Goal: Task Accomplishment & Management: Use online tool/utility

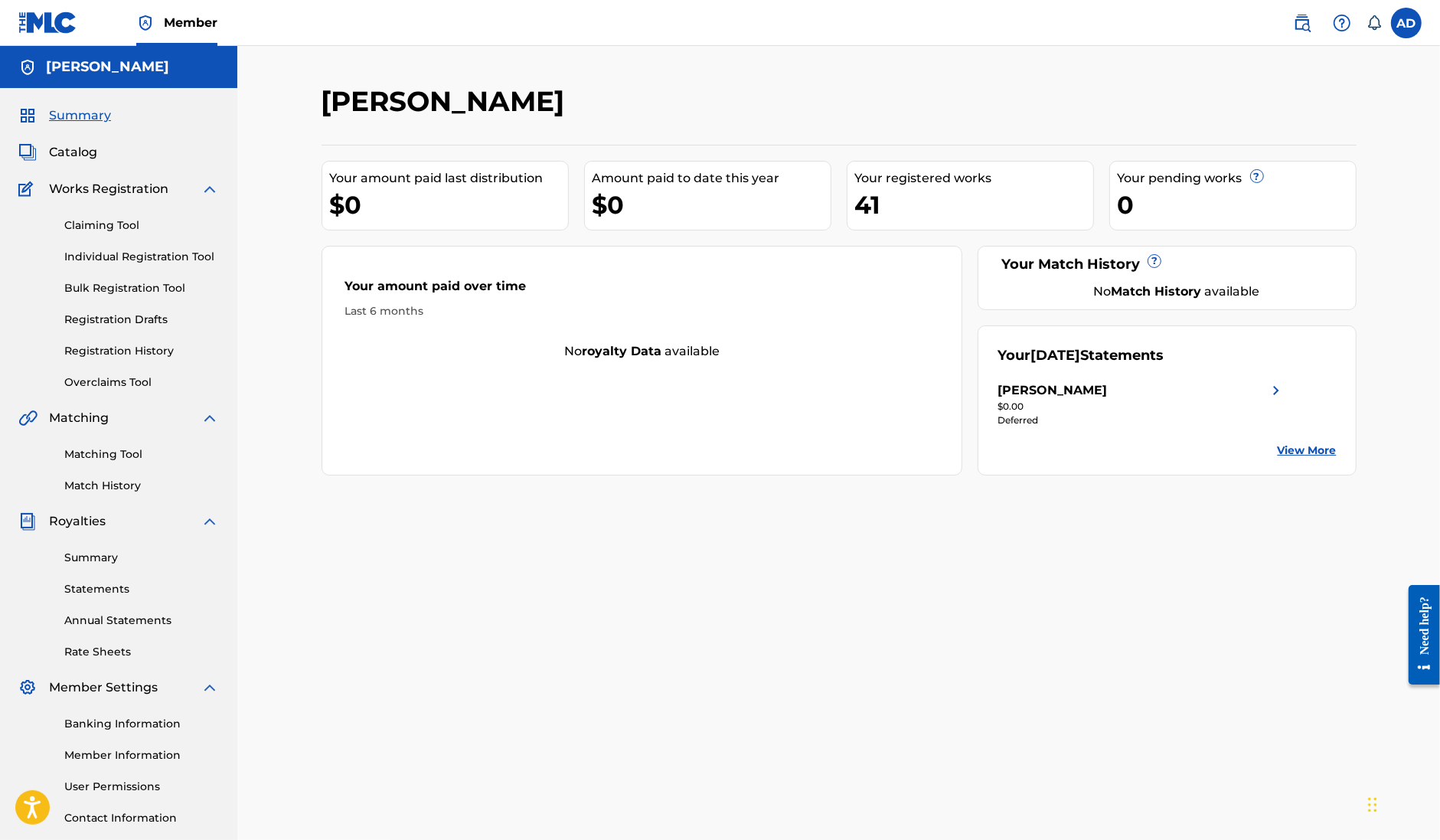
click at [119, 229] on link "Claiming Tool" at bounding box center [142, 225] width 155 height 16
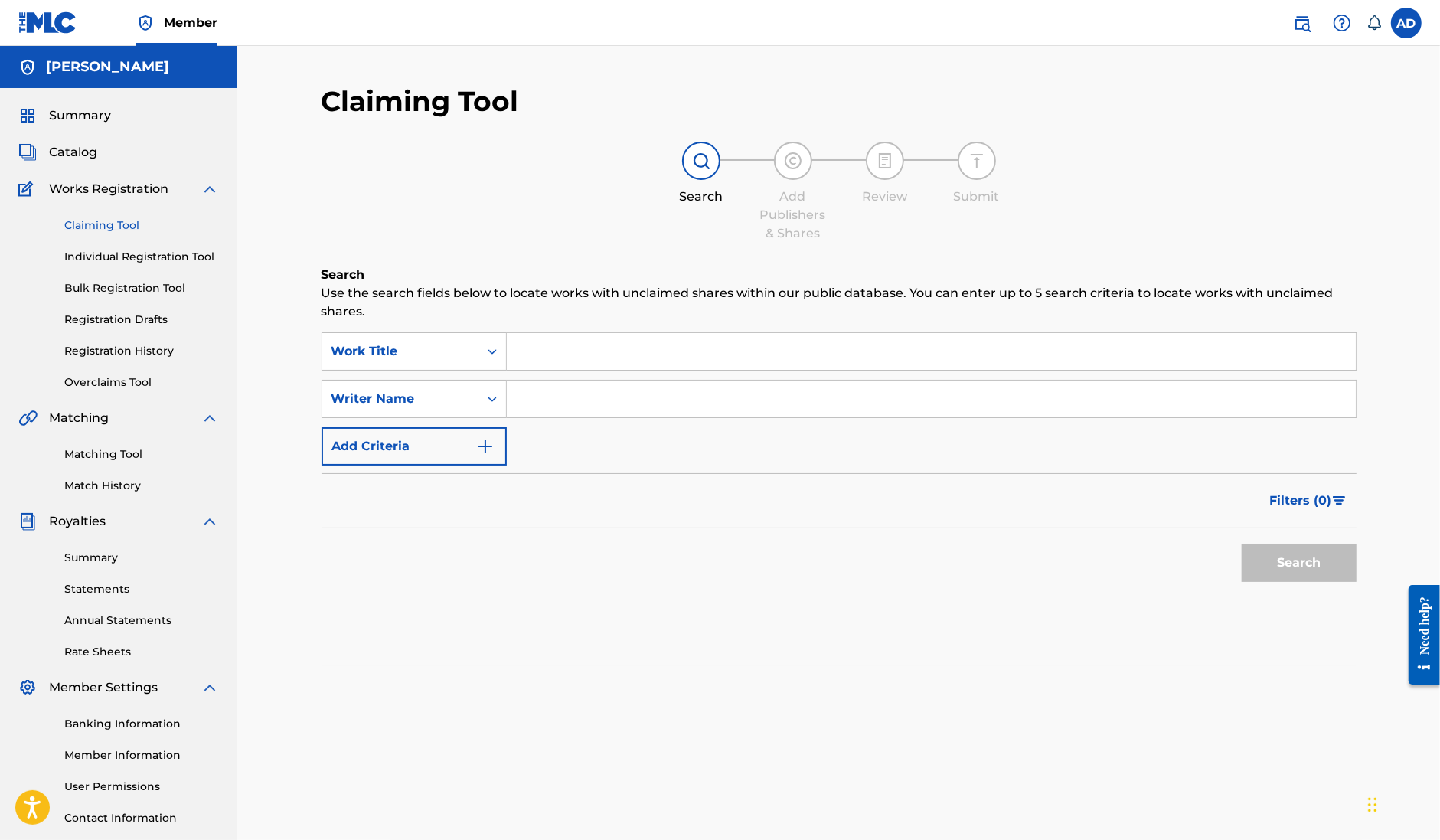
click at [565, 400] on input "Search Form" at bounding box center [931, 399] width 849 height 37
type input "[PERSON_NAME]"
click at [1308, 565] on button "Search" at bounding box center [1300, 563] width 115 height 38
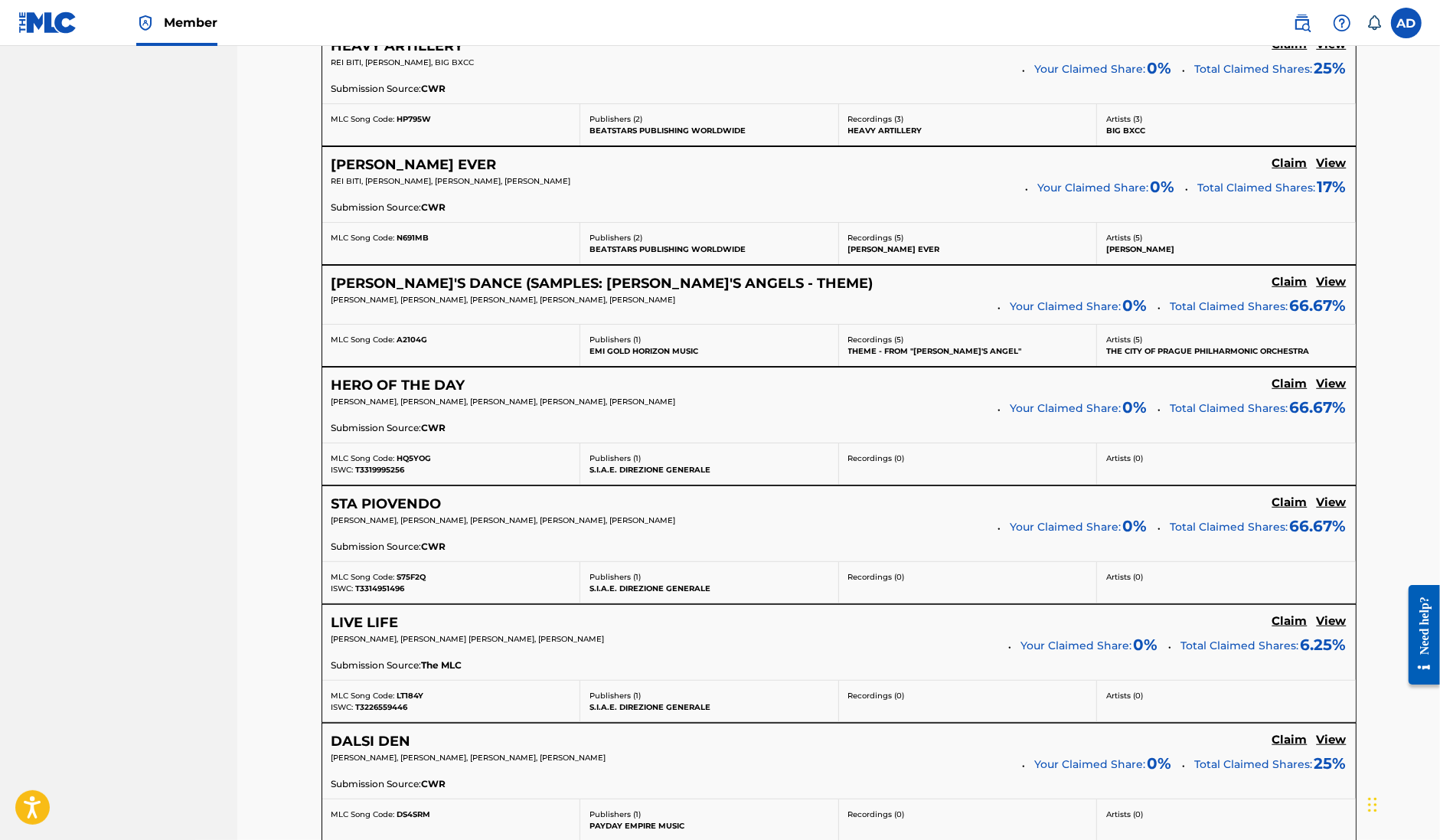
scroll to position [861, 0]
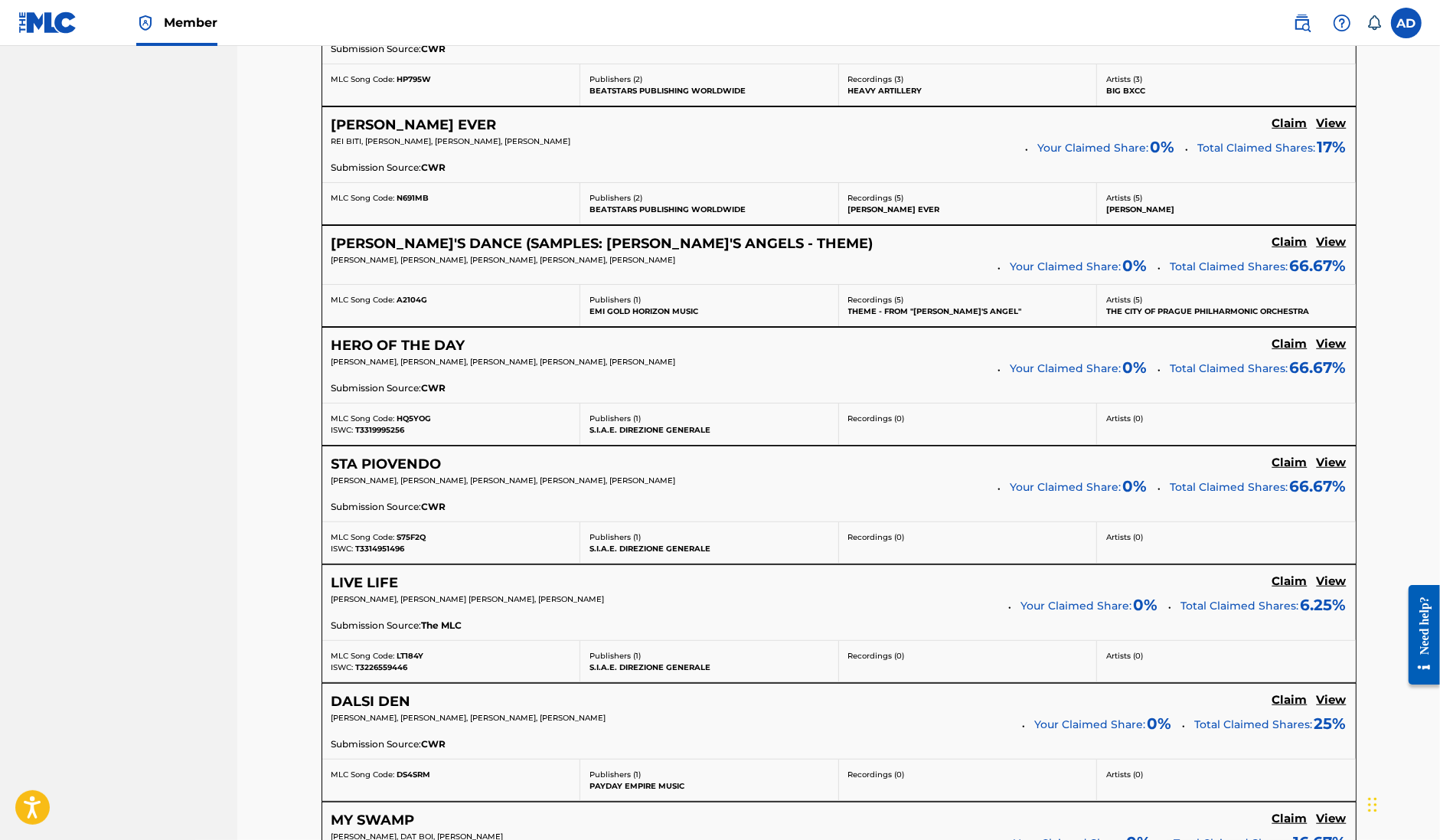
click at [962, 377] on div "MARCO PREMOLI, LUCA PALLUZZI, NOSAKHARE IGBINOSA, ANDREA DE BERNARDI, ILYASSE E…" at bounding box center [659, 367] width 656 height 21
click at [1291, 348] on h5 "Claim" at bounding box center [1290, 344] width 35 height 15
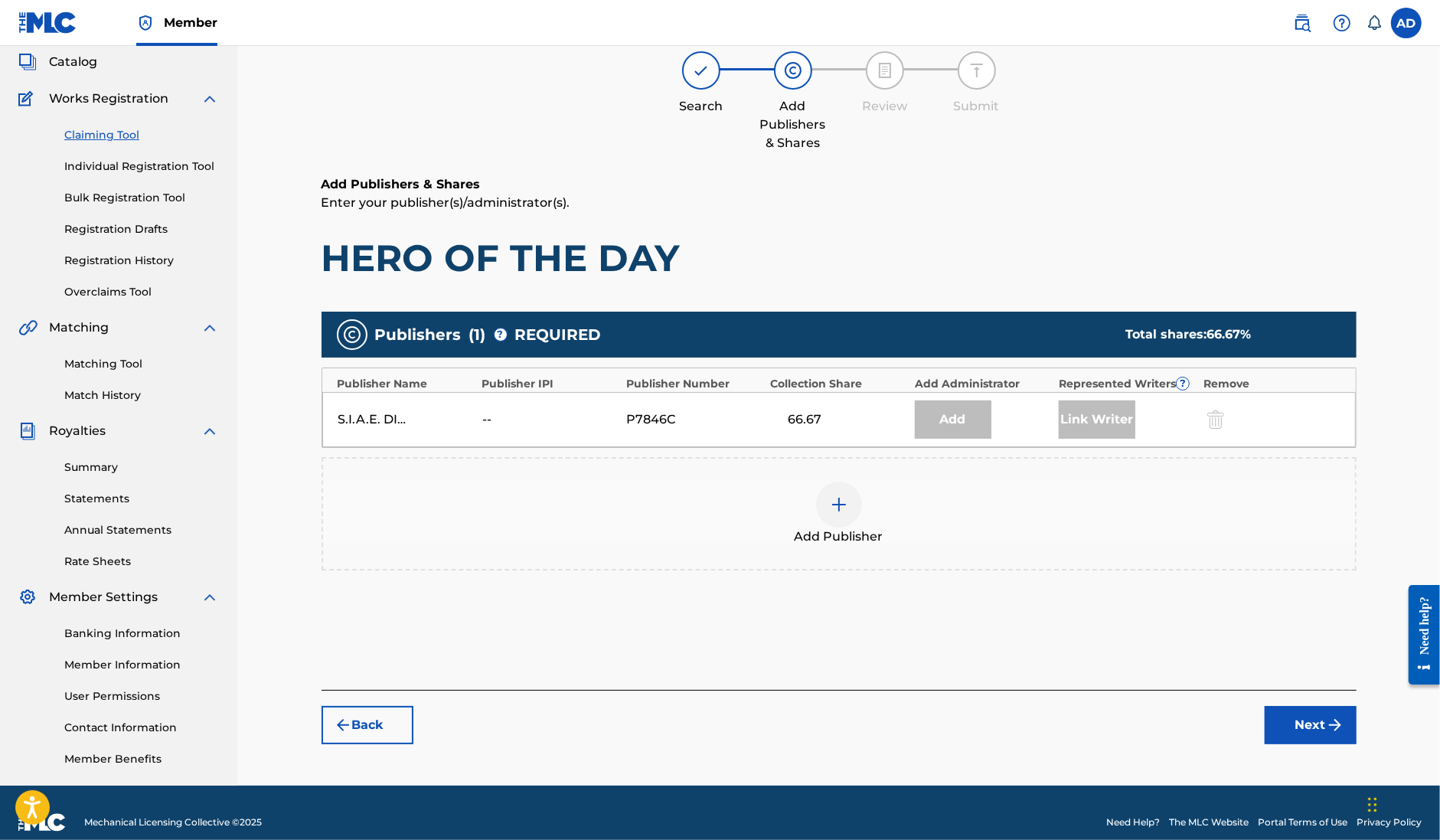
scroll to position [109, 0]
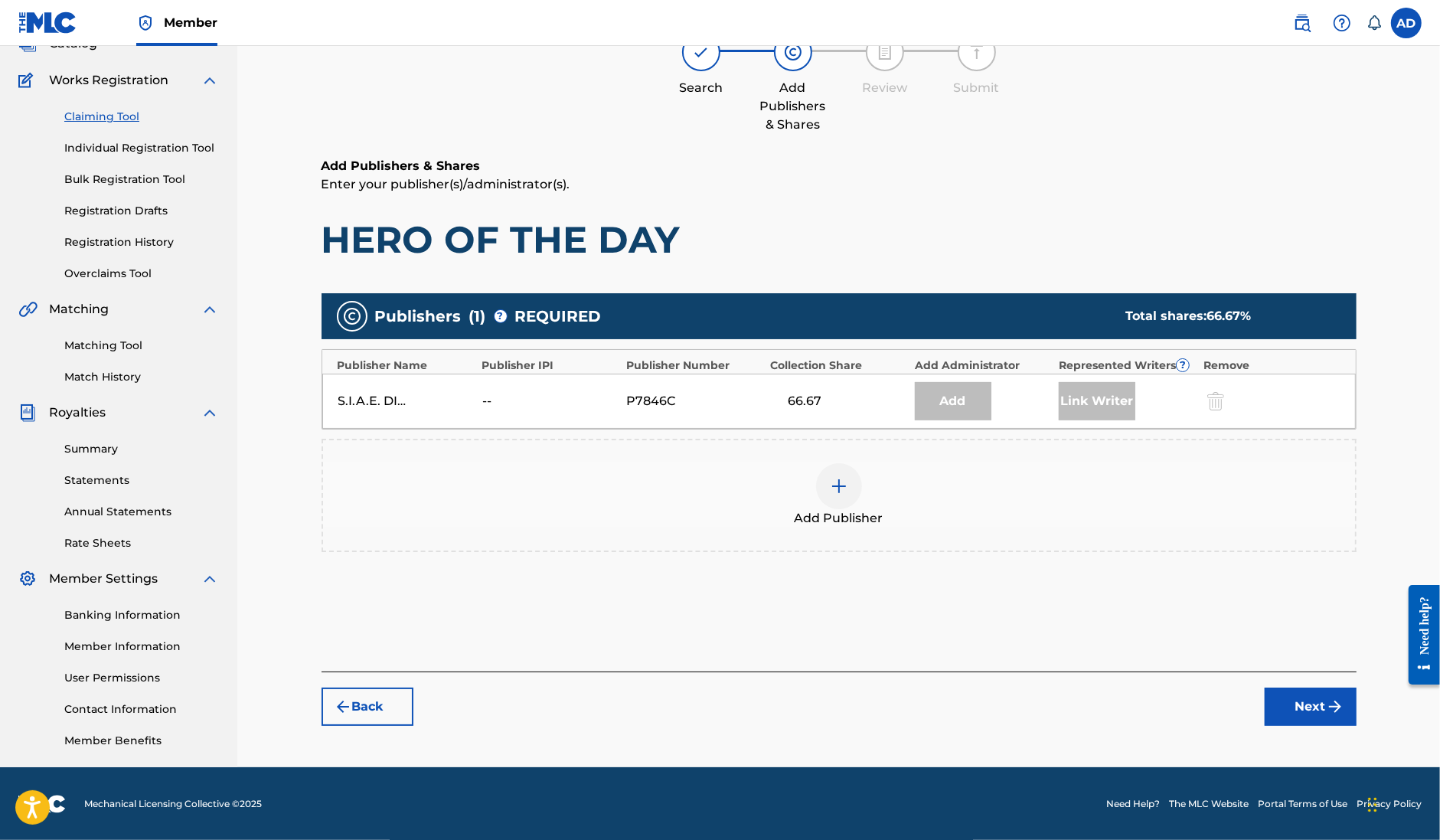
click at [818, 403] on div "66.67" at bounding box center [805, 401] width 69 height 18
click at [387, 693] on button "Back" at bounding box center [367, 707] width 92 height 38
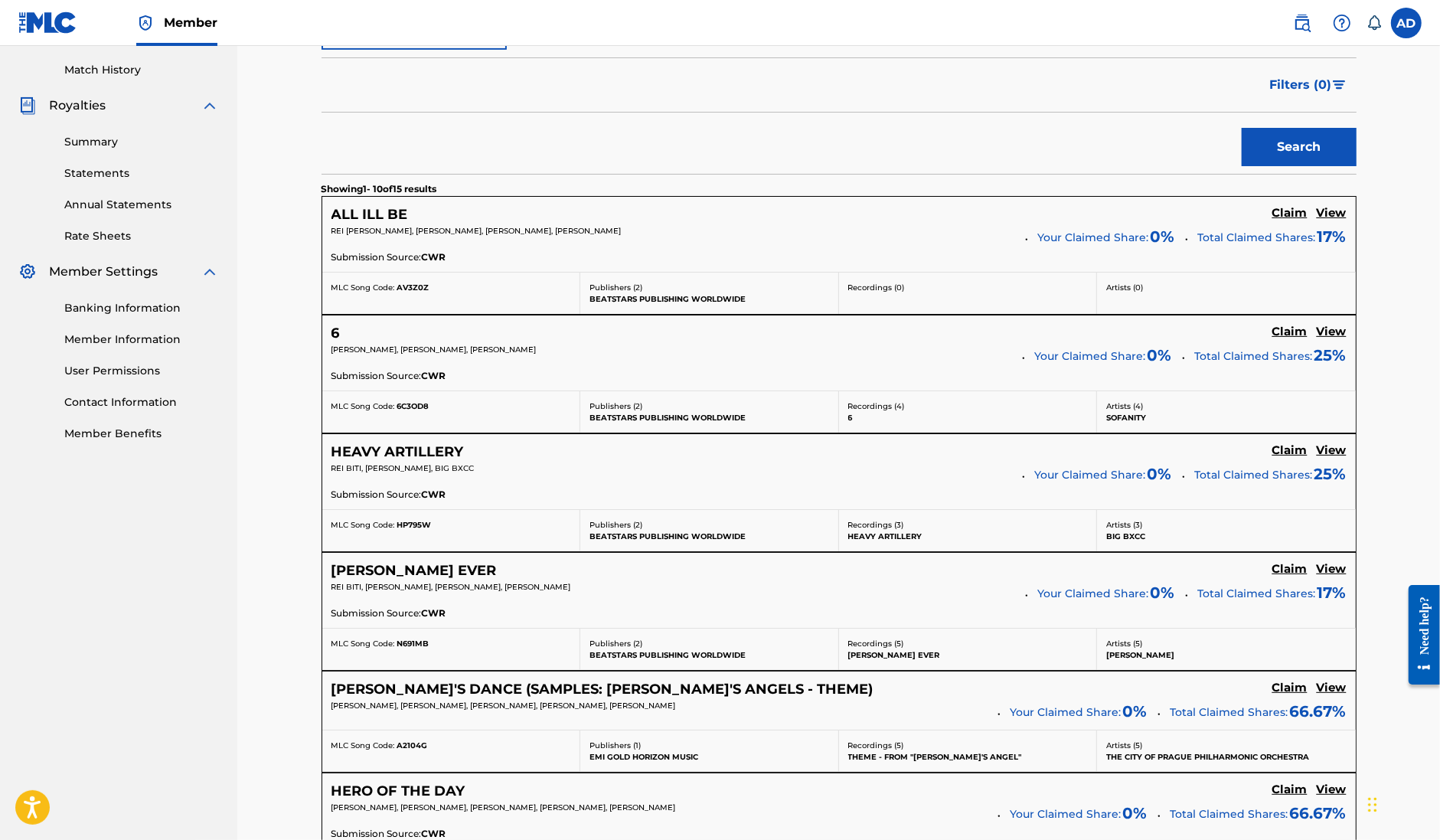
scroll to position [779, 0]
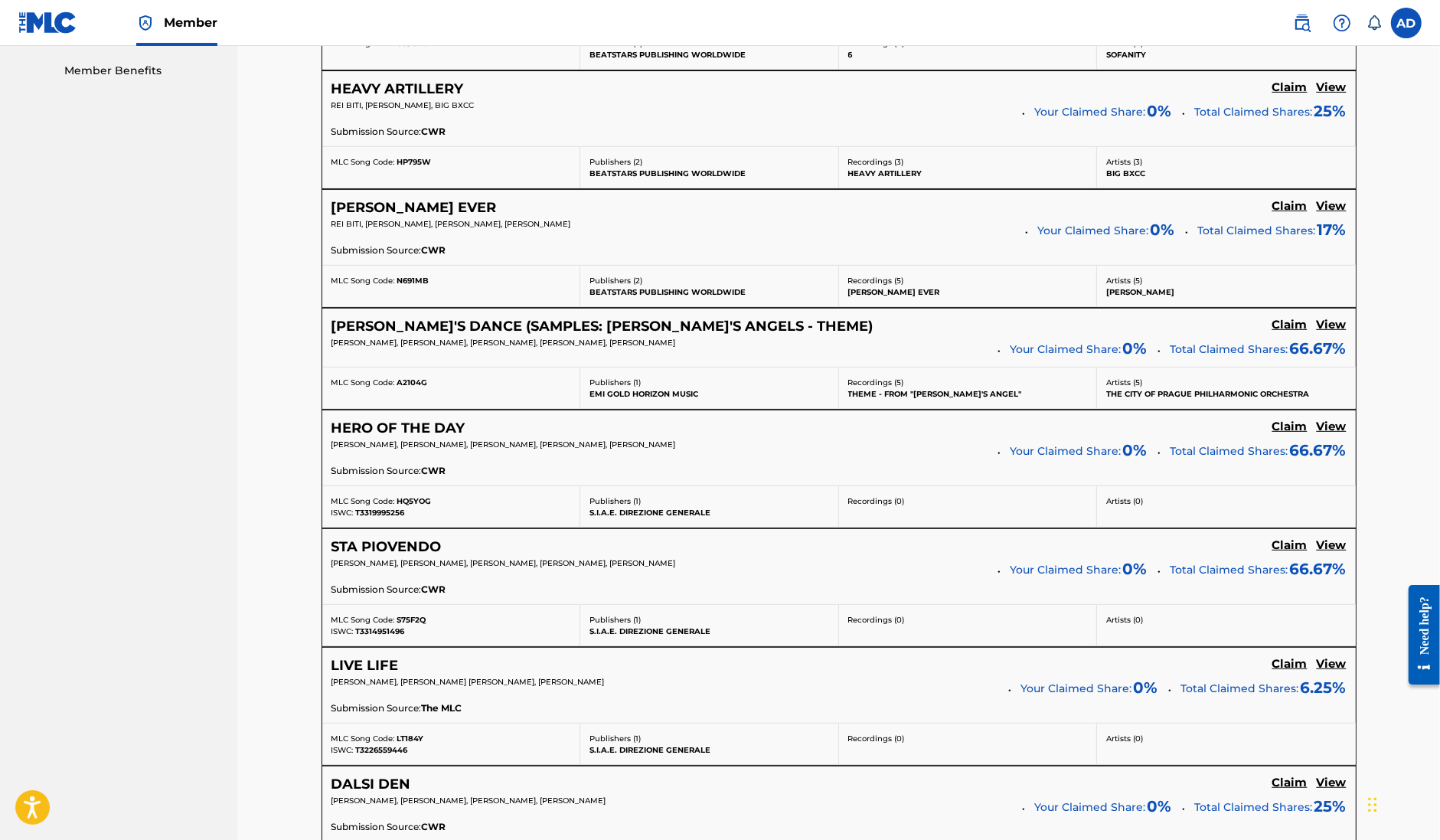
click at [1323, 433] on h5 "View" at bounding box center [1332, 427] width 30 height 15
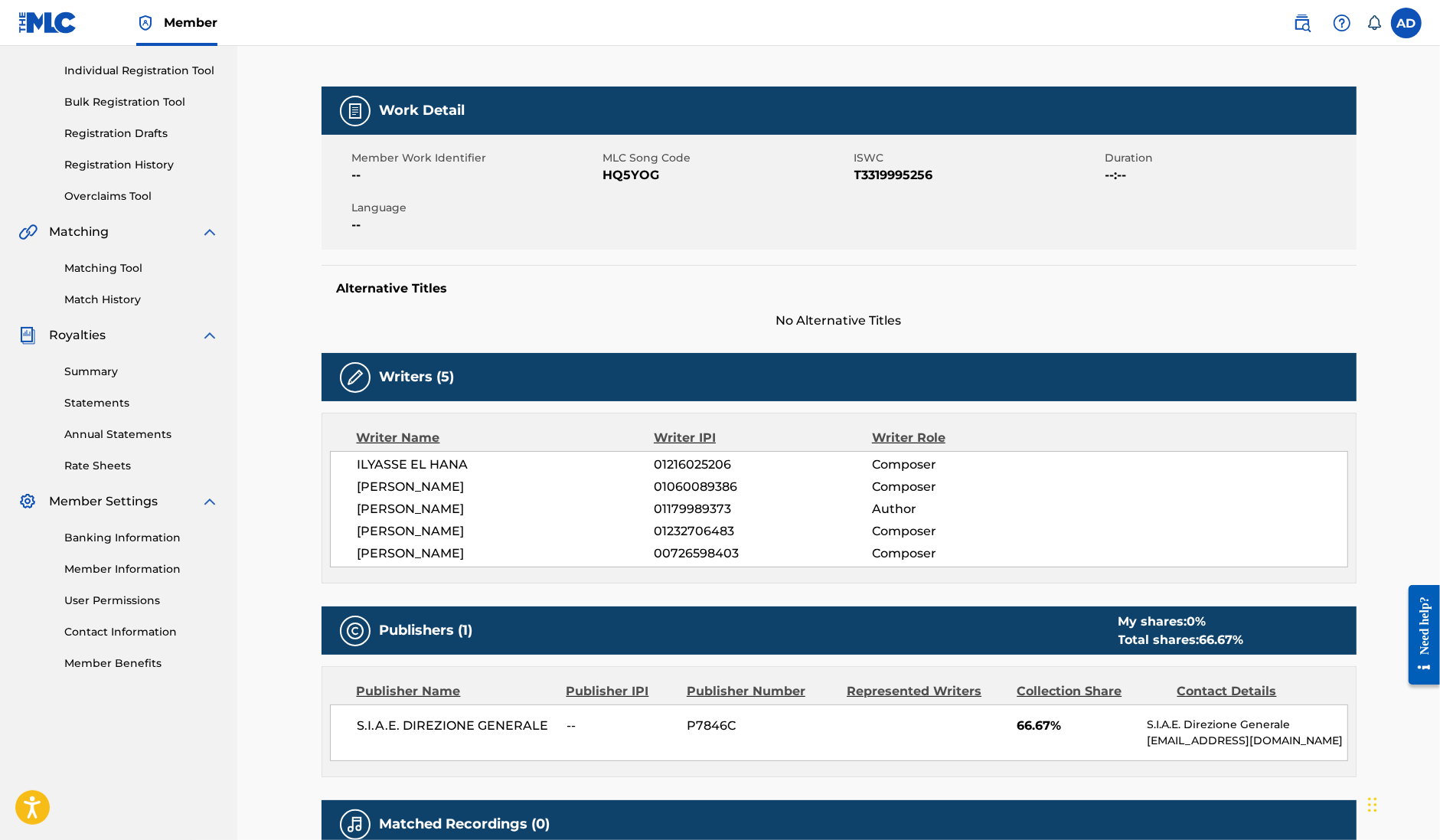
scroll to position [191, 0]
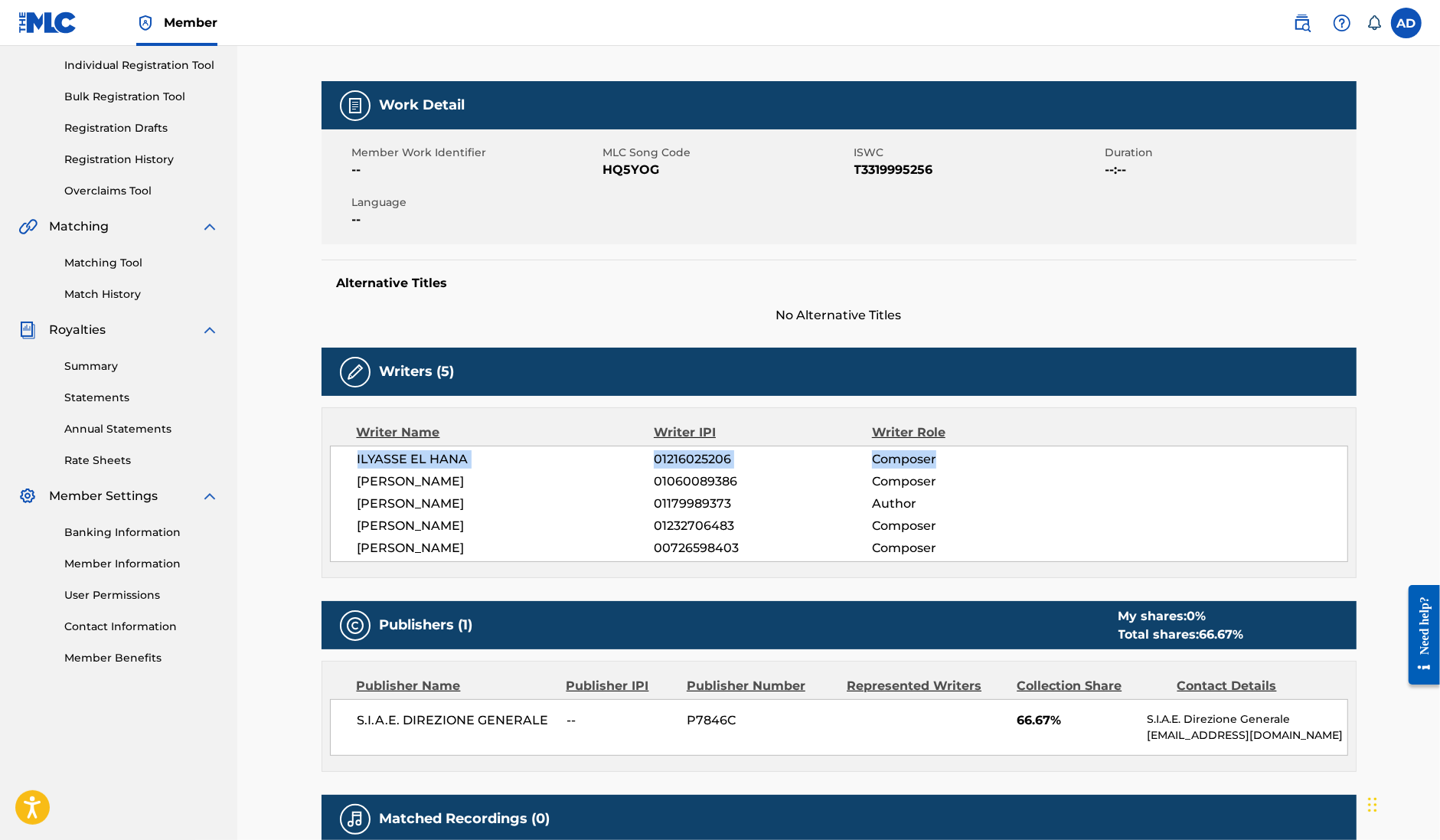
drag, startPoint x: 356, startPoint y: 462, endPoint x: 940, endPoint y: 460, distance: 584.0
click at [940, 460] on div "ILYASSE EL HANA 01216025206 Composer ANDREA DE BERNARDI 01060089386 Composer NO…" at bounding box center [839, 504] width 1018 height 117
click at [935, 541] on span "Composer" at bounding box center [971, 548] width 198 height 18
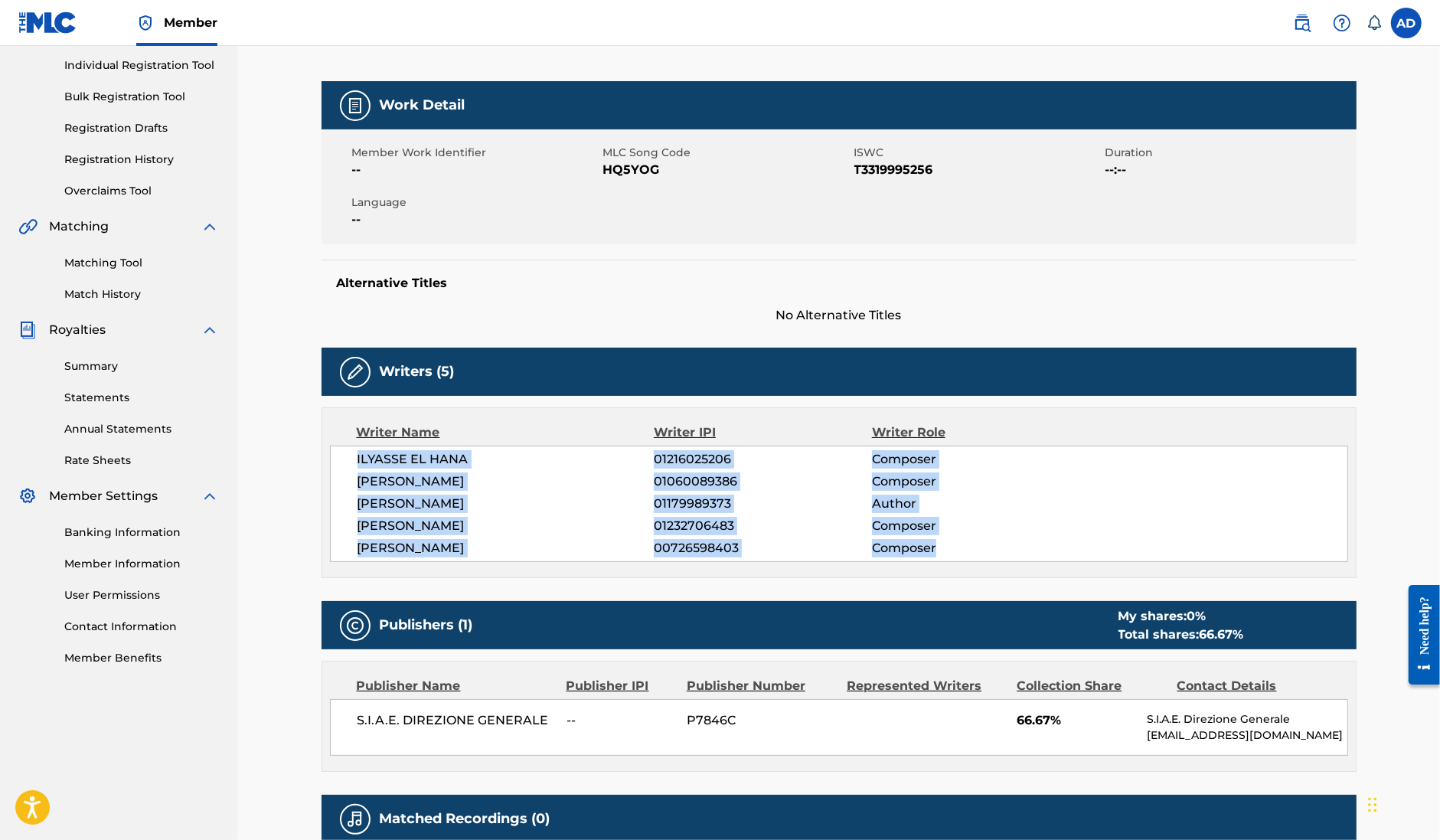
drag, startPoint x: 948, startPoint y: 550, endPoint x: 357, endPoint y: 449, distance: 599.6
click at [357, 449] on div "ILYASSE EL HANA 01216025206 Composer ANDREA DE BERNARDI 01060089386 Composer NO…" at bounding box center [839, 504] width 1018 height 117
copy div "ILYASSE EL HANA 01216025206 Composer ANDREA DE BERNARDI 01060089386 Composer NO…"
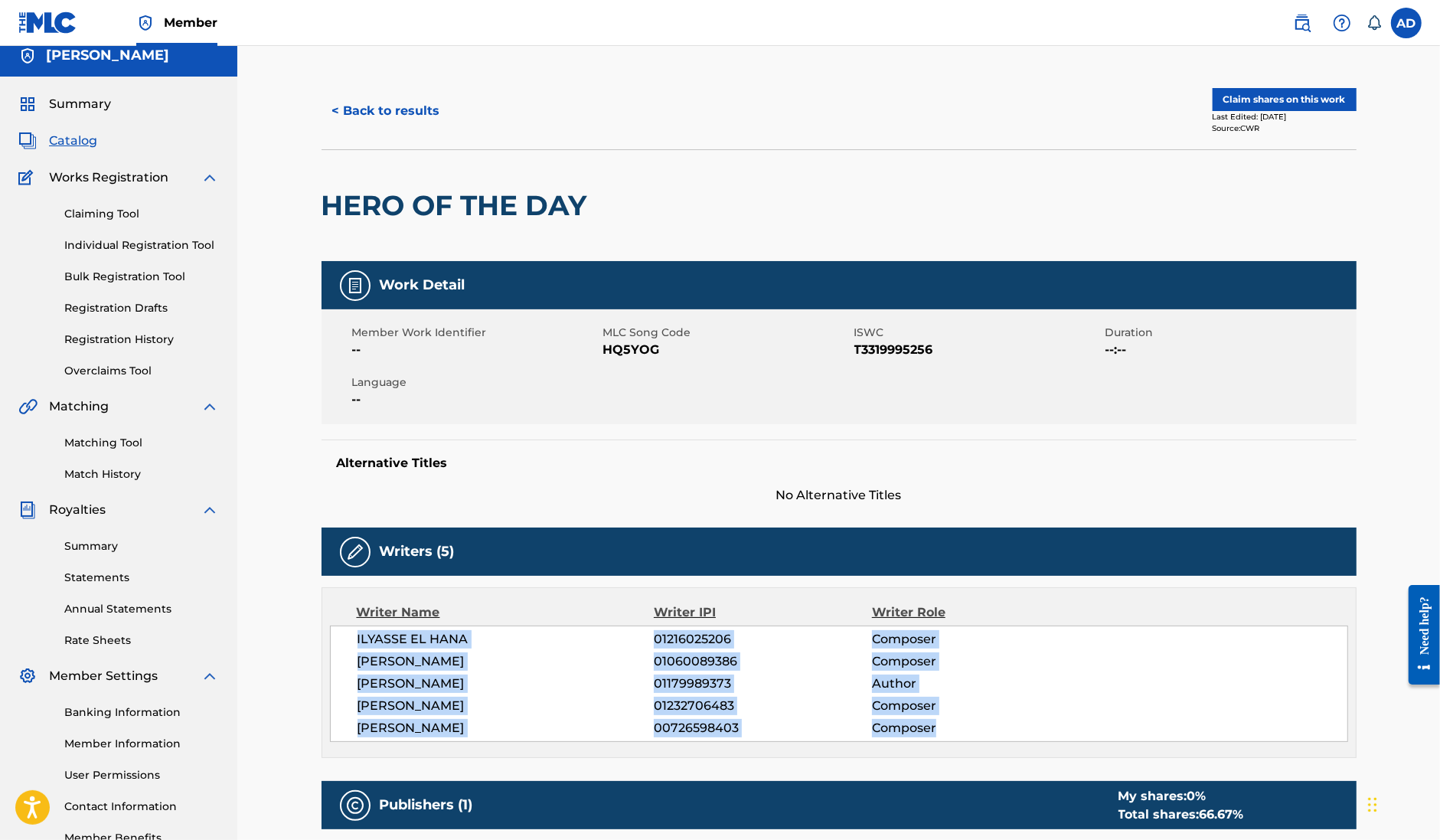
scroll to position [0, 0]
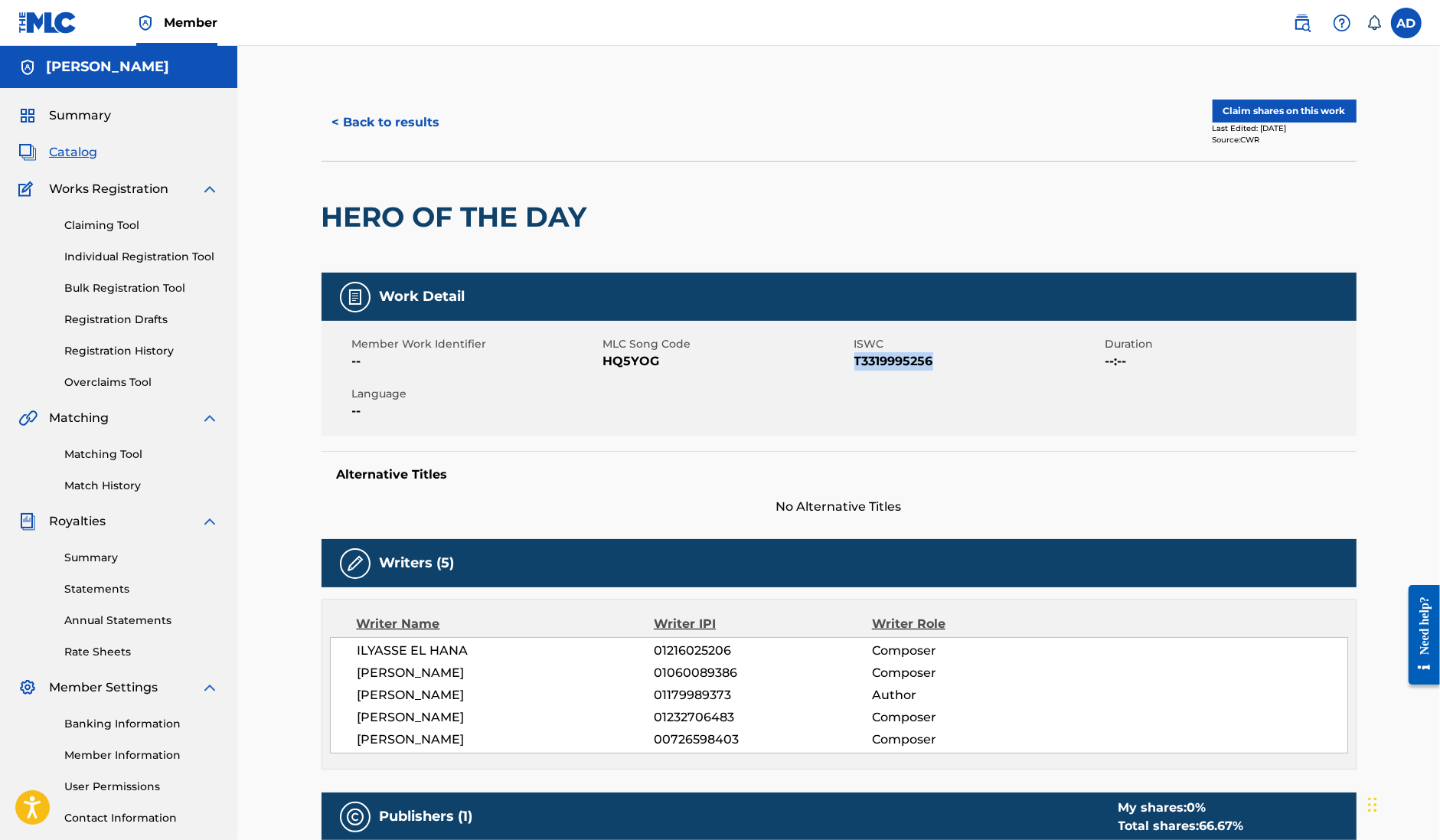
drag, startPoint x: 940, startPoint y: 364, endPoint x: 855, endPoint y: 366, distance: 85.0
click at [855, 366] on span "T3319995256" at bounding box center [978, 361] width 247 height 18
copy span "T3319995256"
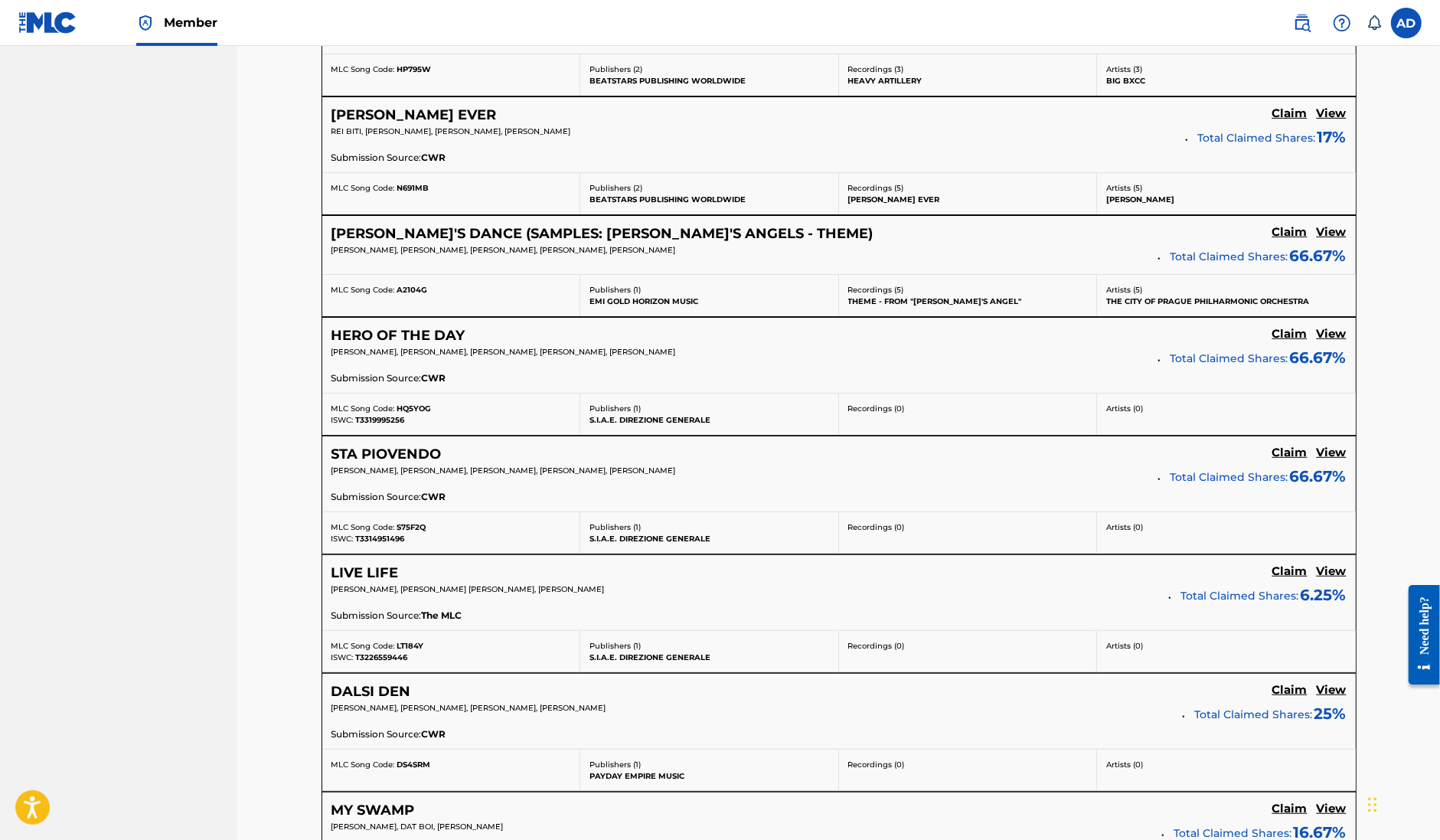
scroll to position [875, 0]
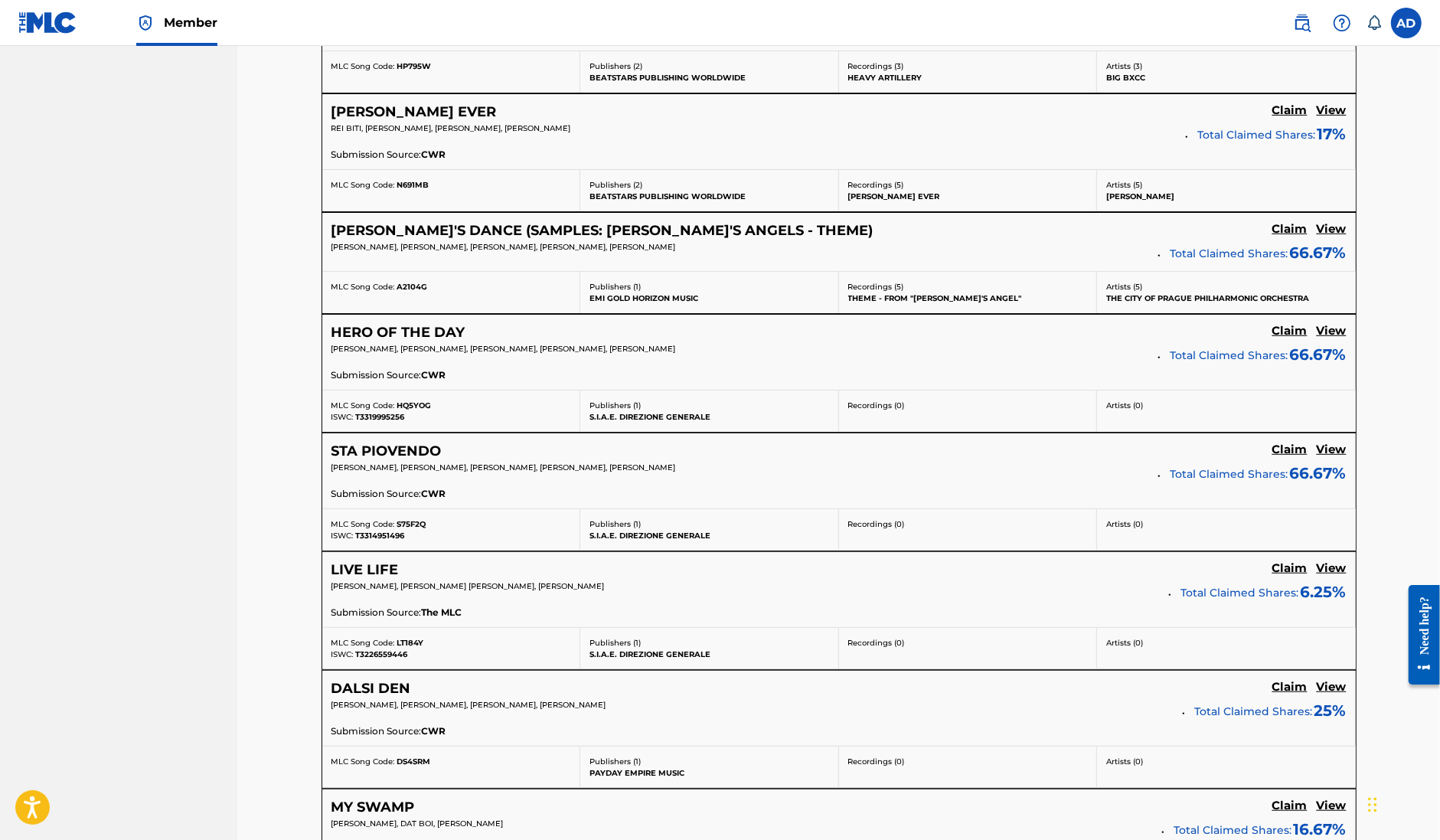
click at [1321, 450] on h5 "View" at bounding box center [1332, 450] width 30 height 15
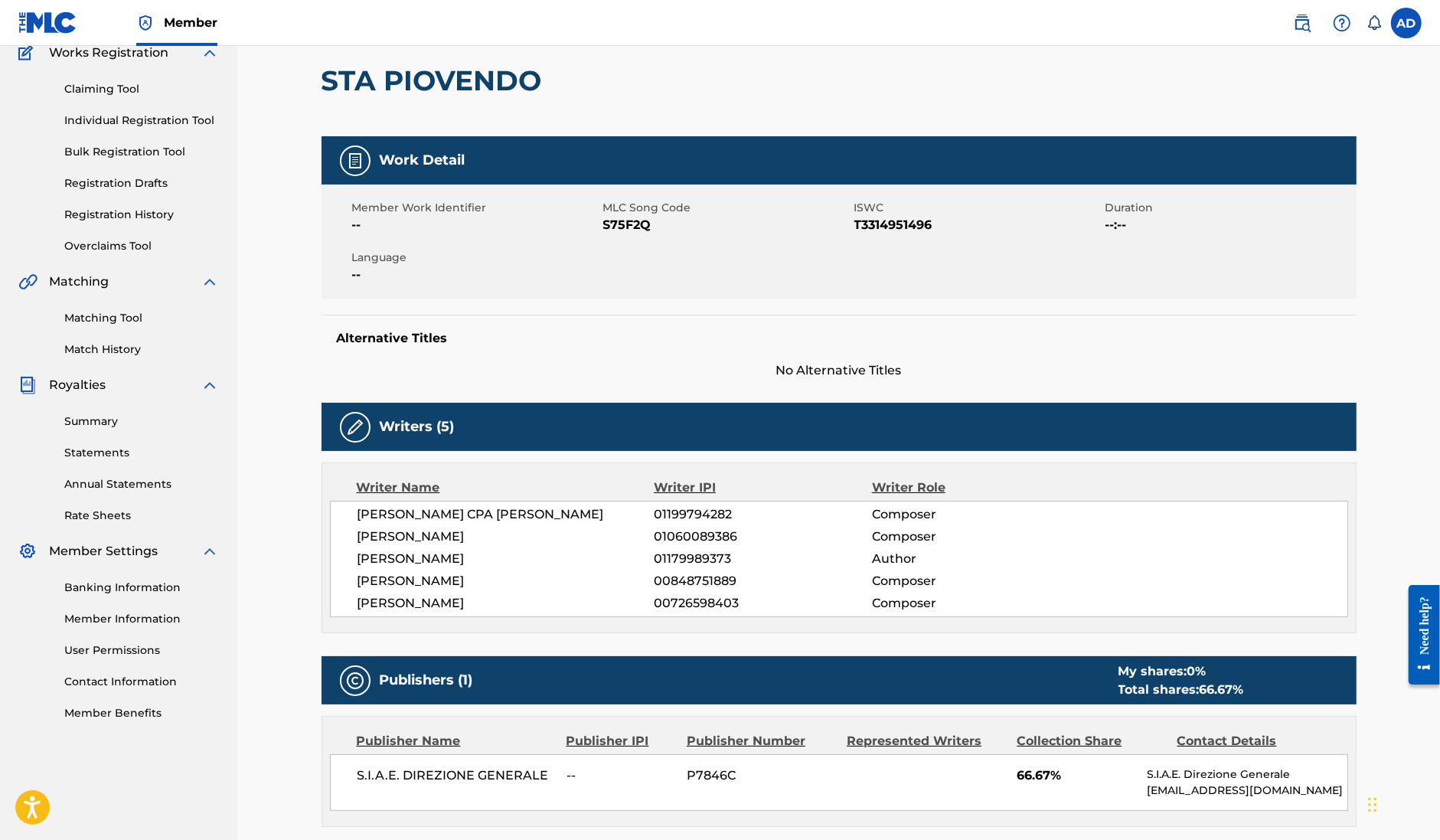
scroll to position [191, 0]
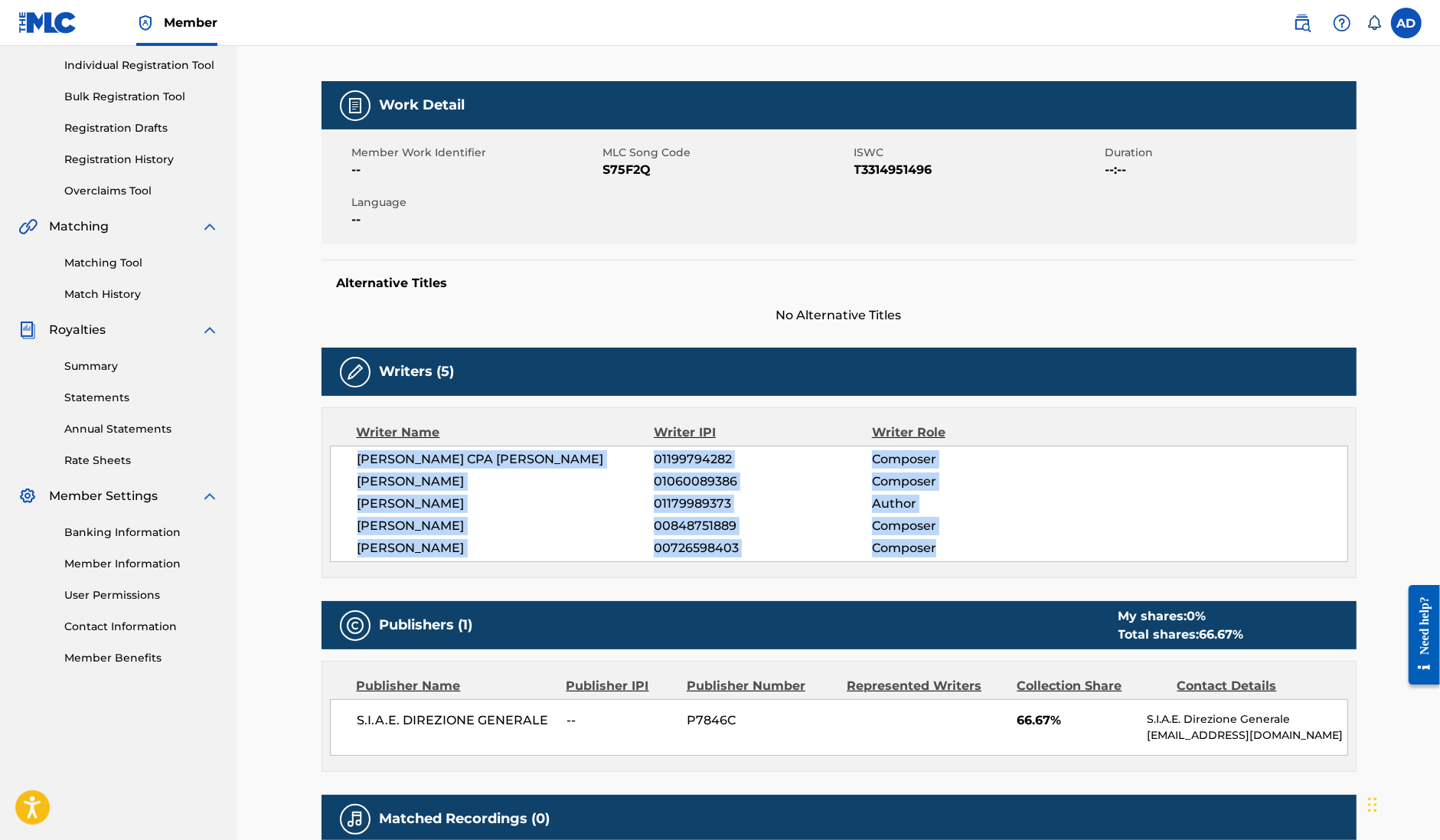
drag, startPoint x: 941, startPoint y: 571, endPoint x: 361, endPoint y: 457, distance: 591.1
click at [361, 457] on div "ARSENY VYACHESLAVOVICH CPA KRAVCHENKO 01199794282 Composer ANDREA DE BERNARDI 0…" at bounding box center [839, 504] width 1018 height 117
copy div "ARSENY VYACHESLAVOVICH CPA KRAVCHENKO 01199794282 Composer ANDREA DE BERNARDI 0…"
click at [1024, 491] on span "Composer" at bounding box center [971, 482] width 198 height 18
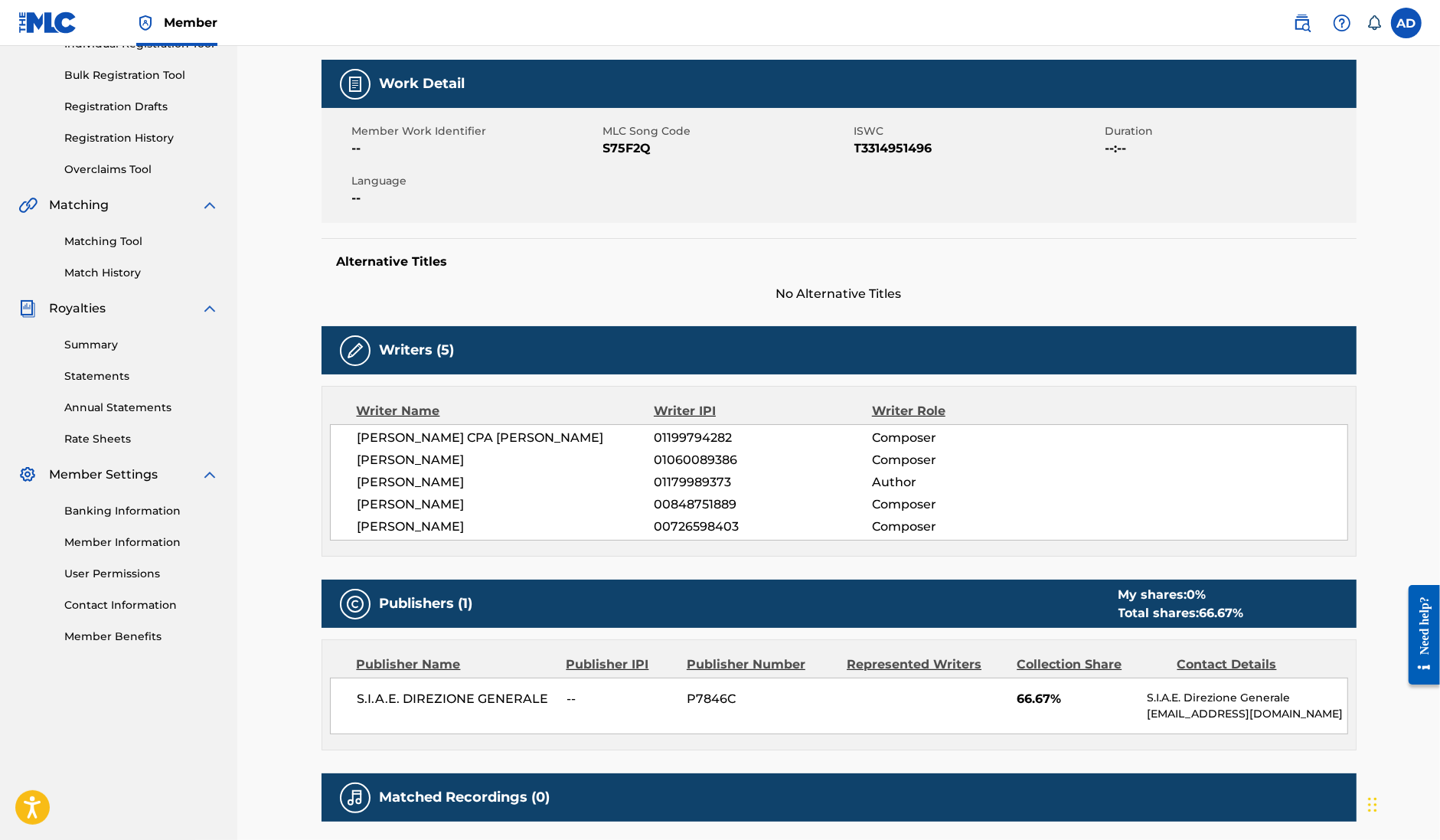
scroll to position [206, 0]
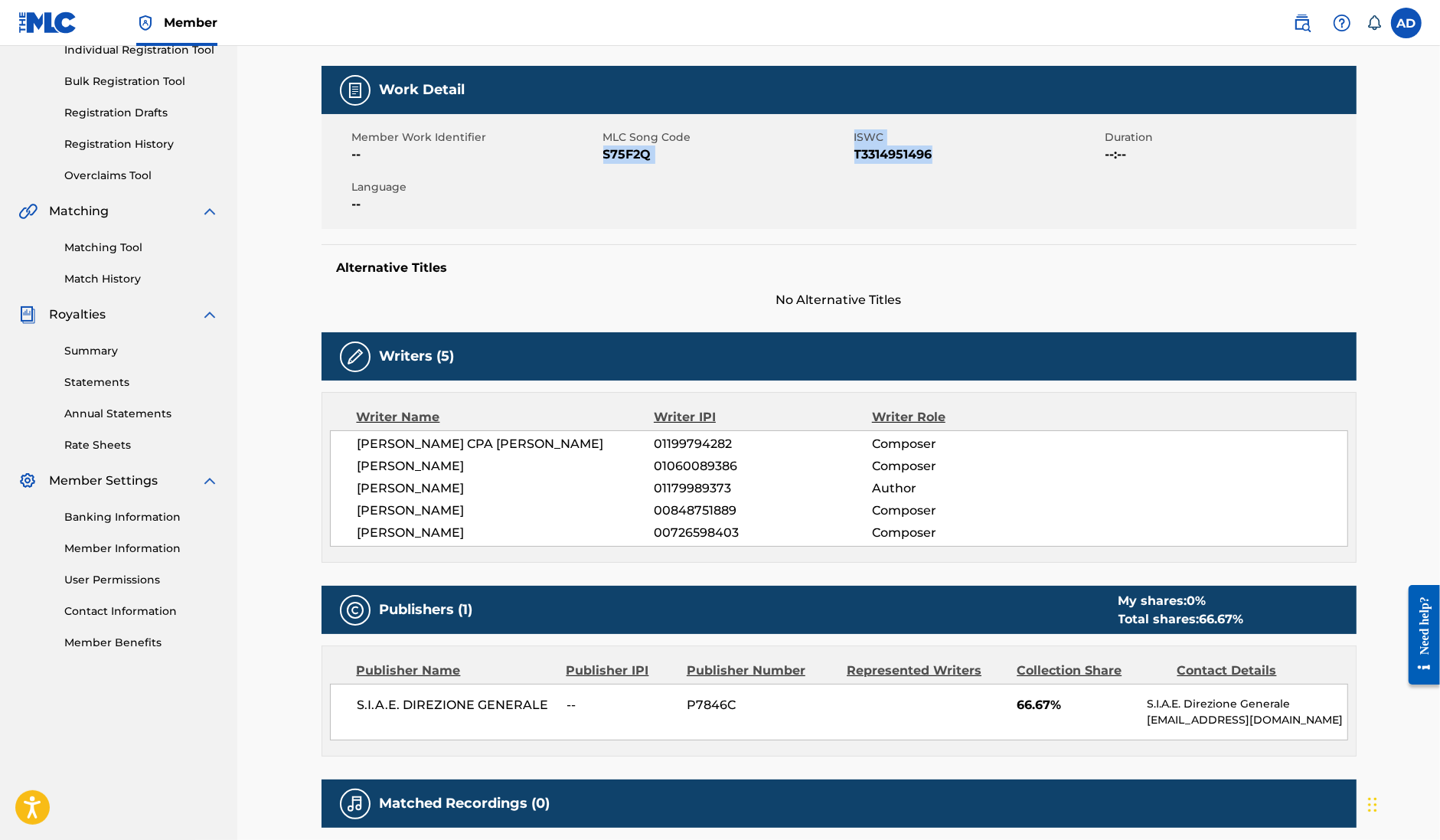
drag, startPoint x: 950, startPoint y: 152, endPoint x: 845, endPoint y: 138, distance: 105.9
click at [845, 138] on div "Member Work Identifier -- MLC Song Code S75F2Q ISWC T3314951496 Duration --:-- …" at bounding box center [839, 172] width 1035 height 115
click at [882, 147] on span "T3314951496" at bounding box center [978, 155] width 247 height 18
drag, startPoint x: 935, startPoint y: 154, endPoint x: 856, endPoint y: 156, distance: 79.0
click at [856, 156] on span "T3314951496" at bounding box center [978, 155] width 247 height 18
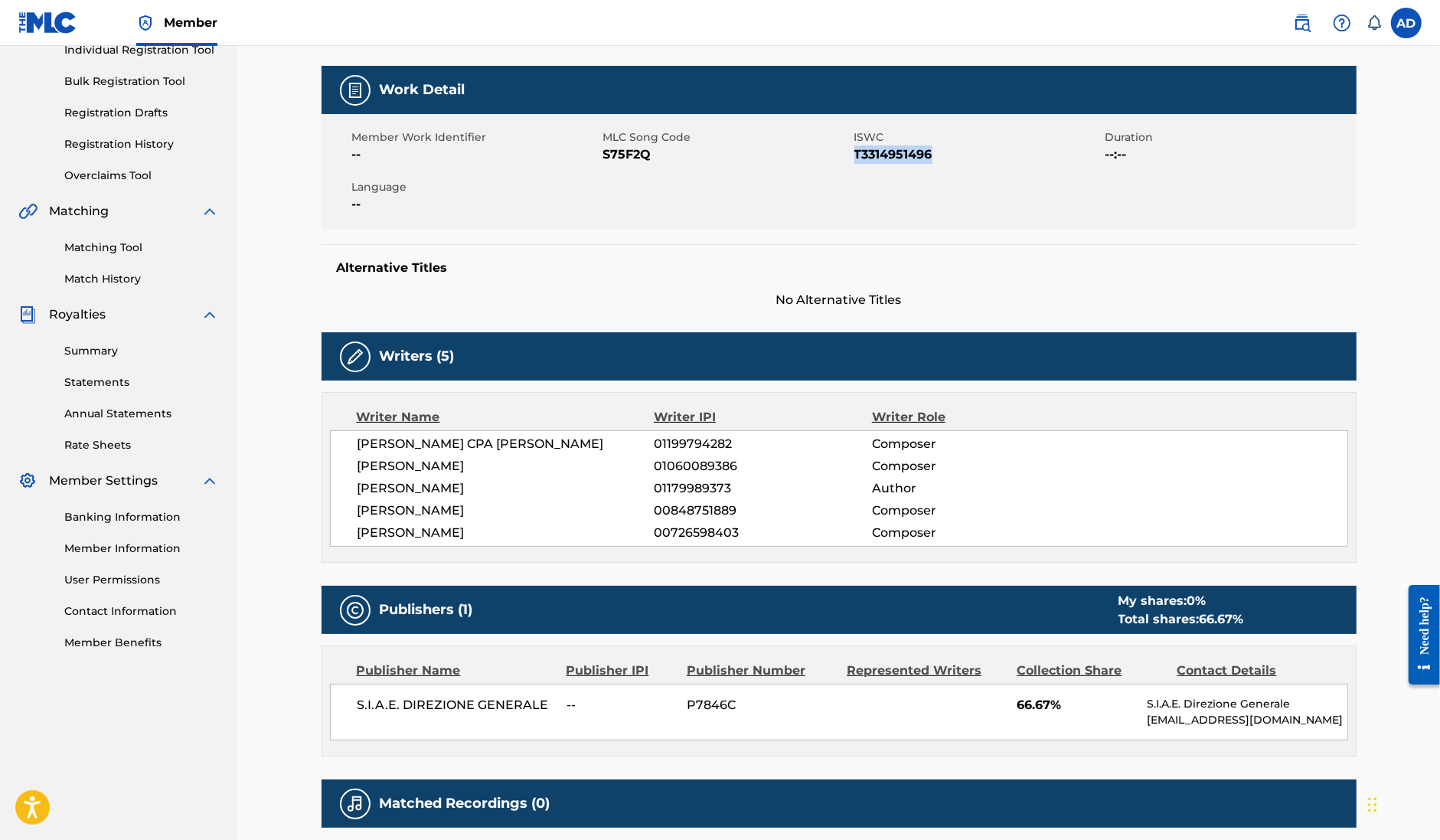
copy span "T3314951496"
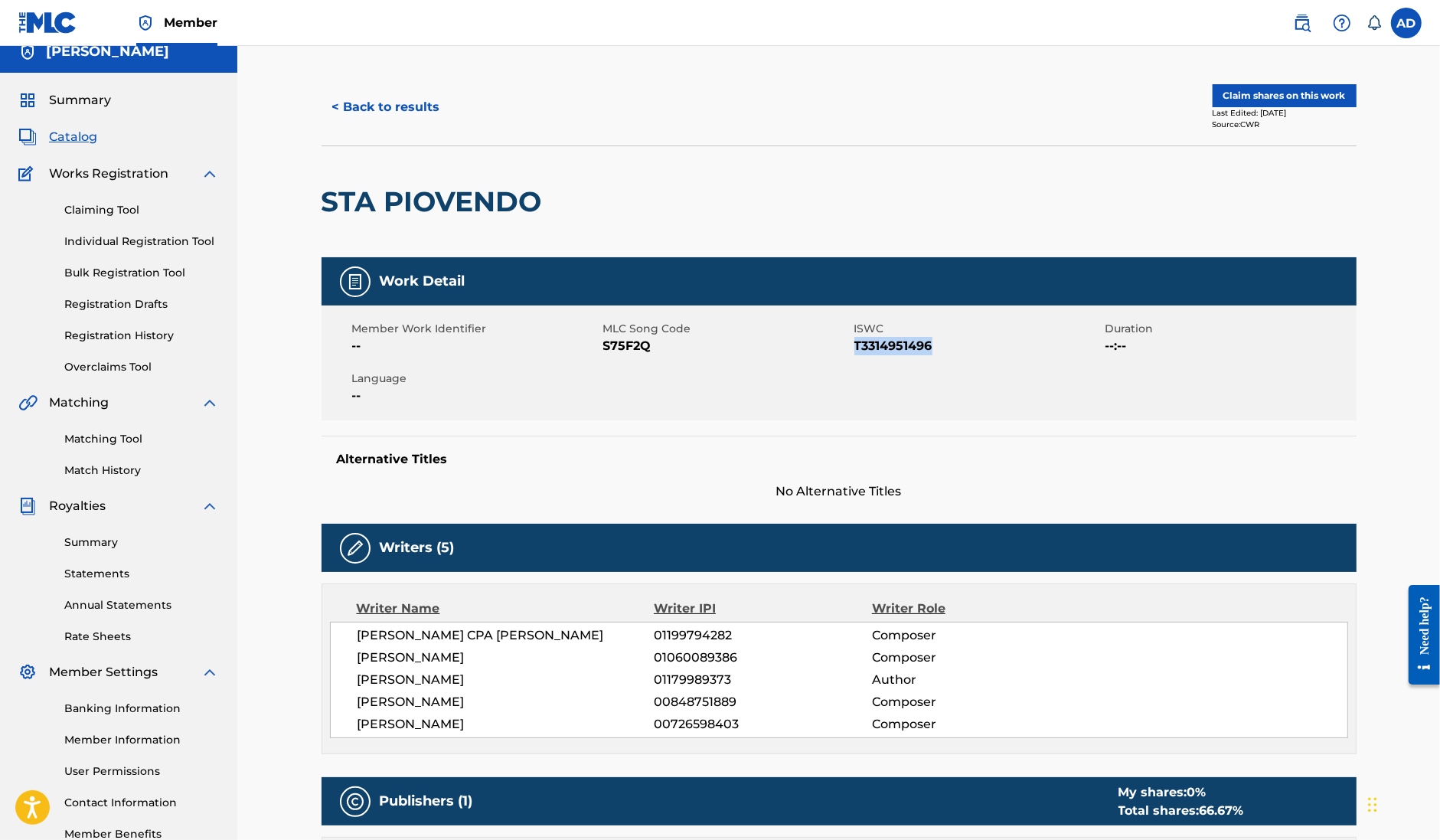
click at [398, 117] on button "< Back to results" at bounding box center [386, 107] width 130 height 38
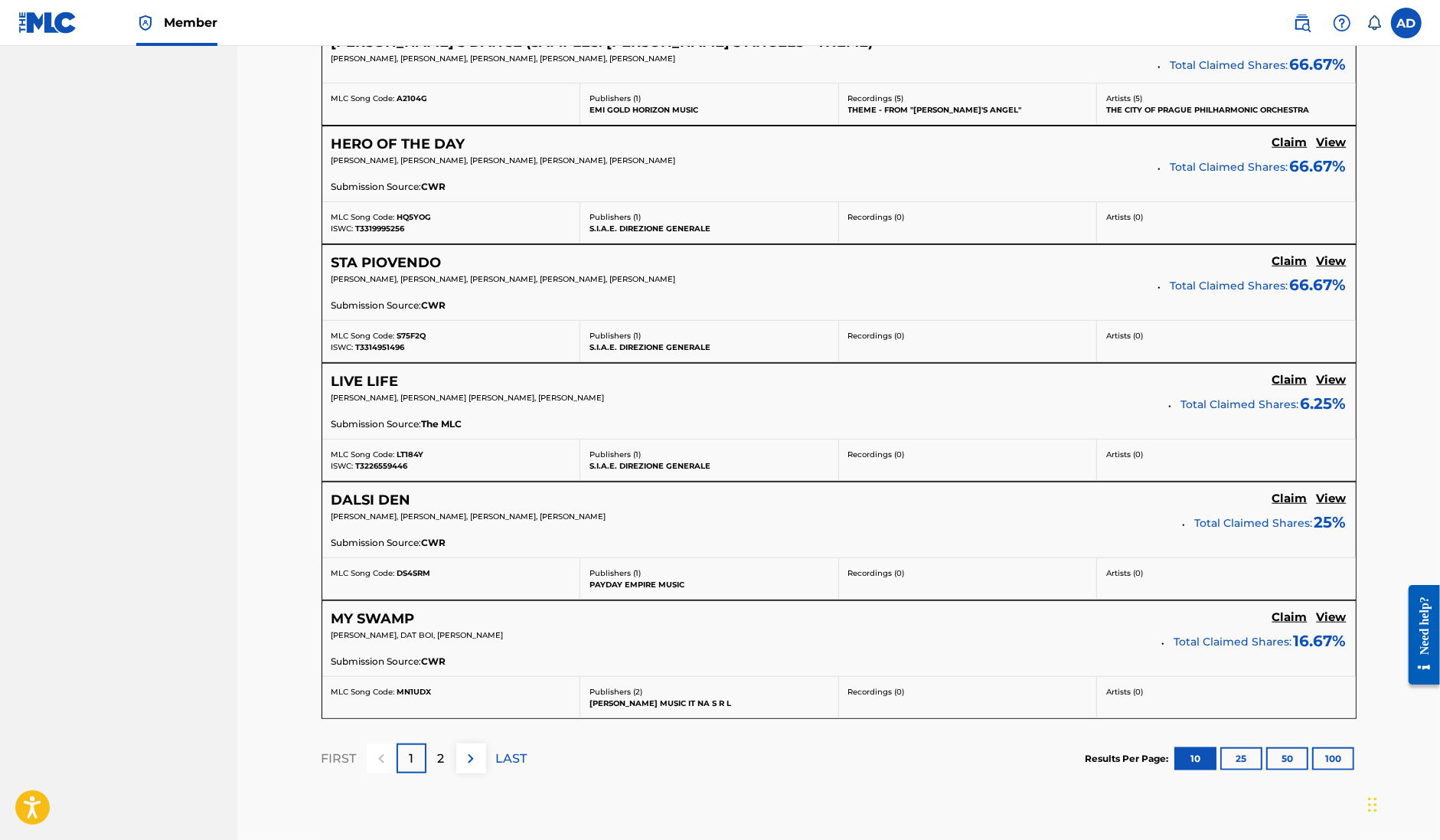
scroll to position [1066, 0]
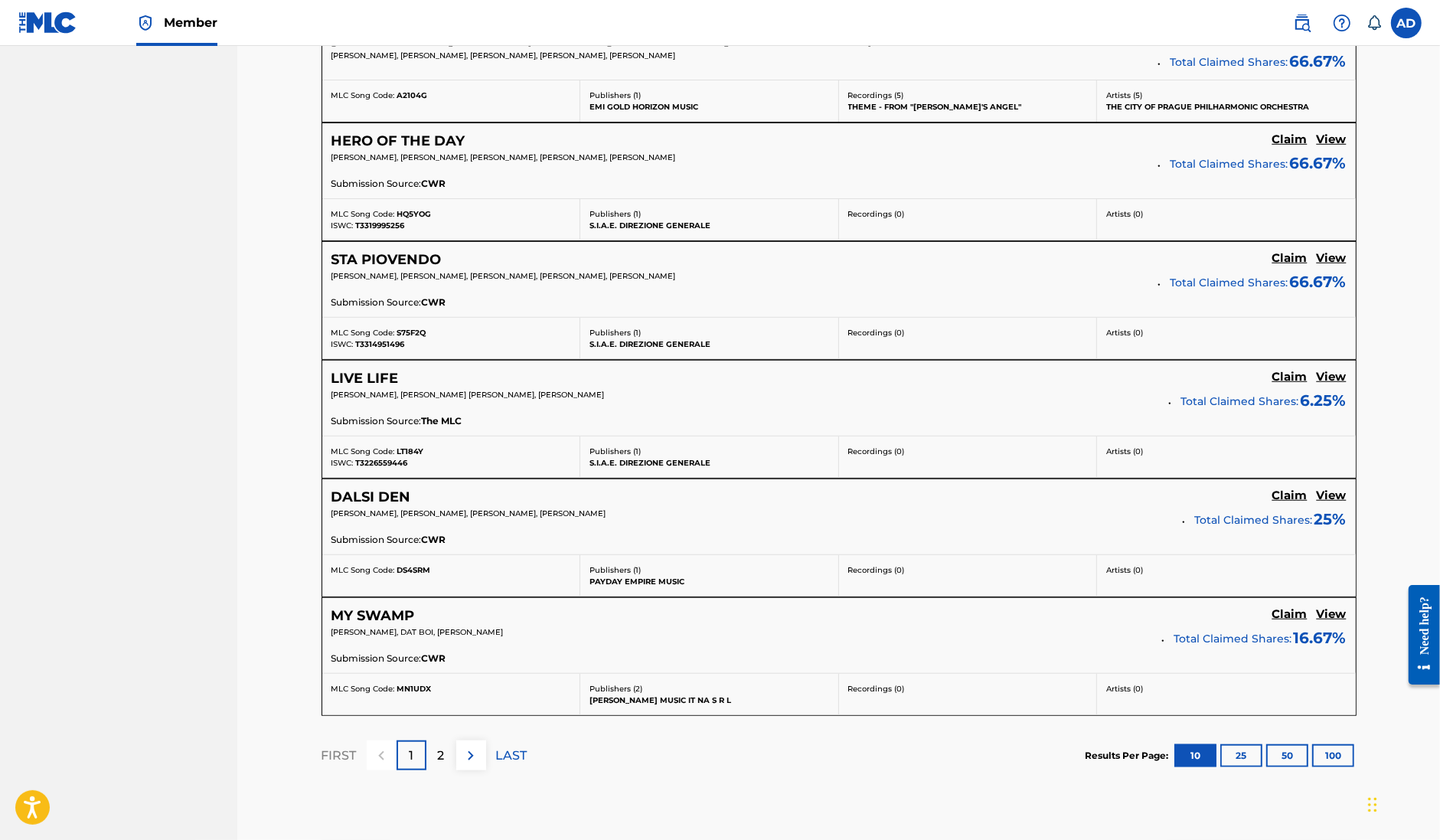
click at [449, 758] on div "2" at bounding box center [441, 755] width 30 height 30
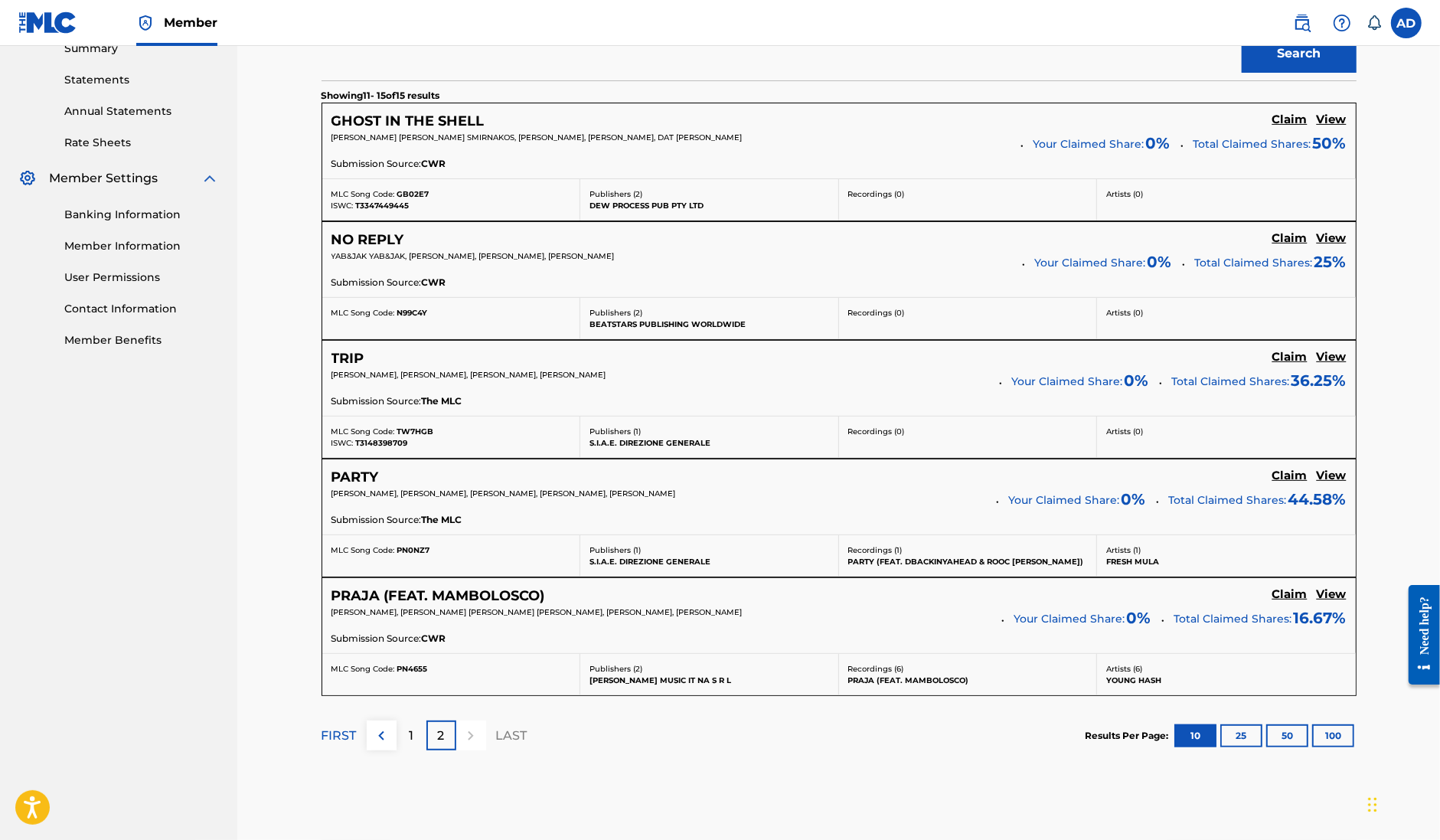
scroll to position [502, 0]
